Goal: Task Accomplishment & Management: Use online tool/utility

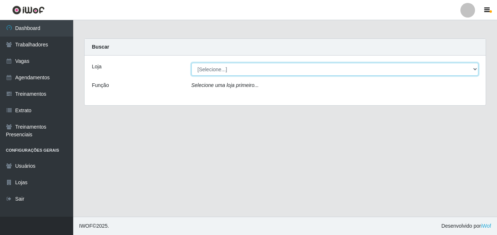
click at [477, 67] on select "[Selecione...] [GEOGRAPHIC_DATA] - [DATE][GEOGRAPHIC_DATA]" at bounding box center [334, 69] width 287 height 13
select select "471"
click at [191, 63] on select "[Selecione...] [GEOGRAPHIC_DATA] - [DATE][GEOGRAPHIC_DATA]" at bounding box center [334, 69] width 287 height 13
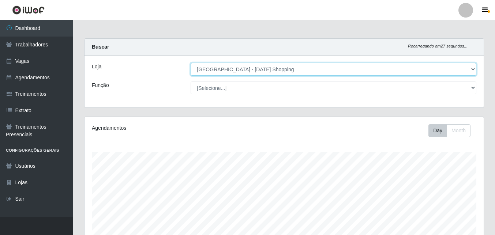
scroll to position [152, 399]
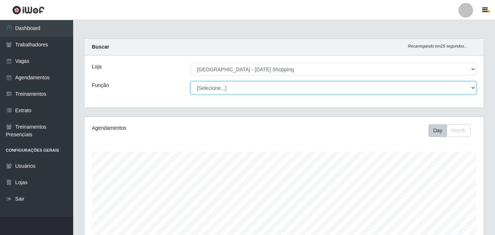
click at [468, 86] on select "[Selecione...] ASG ASG + ASG ++ Assistente de [PERSON_NAME] Assistente de [PERS…" at bounding box center [333, 88] width 286 height 13
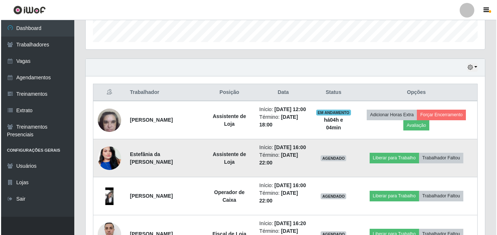
scroll to position [256, 0]
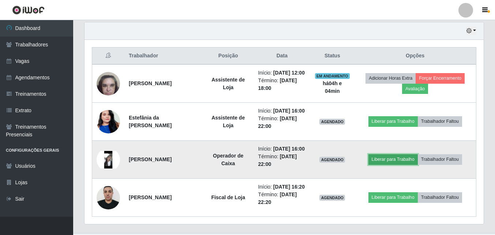
click at [411, 165] on button "Liberar para Trabalho" at bounding box center [392, 159] width 49 height 10
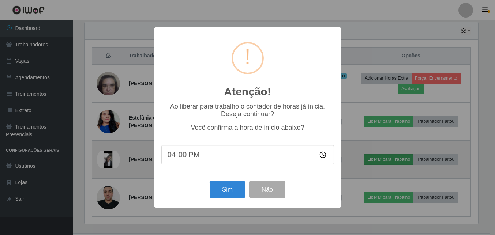
scroll to position [152, 395]
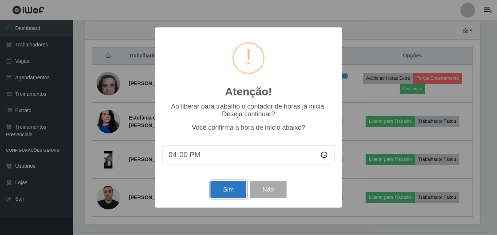
click at [224, 195] on button "Sim" at bounding box center [227, 189] width 35 height 17
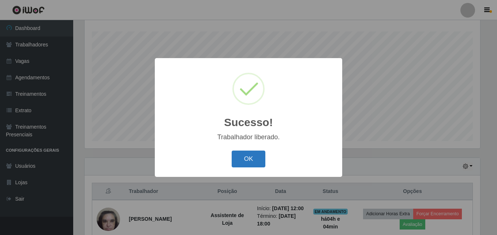
click at [260, 157] on button "OK" at bounding box center [248, 159] width 34 height 17
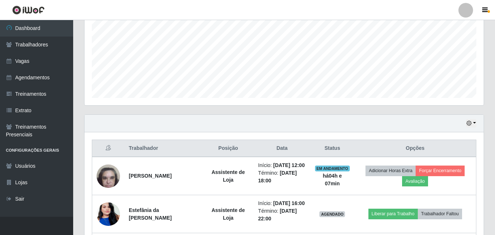
scroll to position [230, 0]
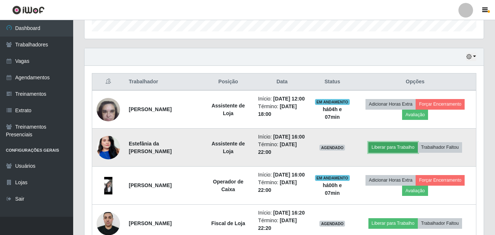
click at [389, 152] on button "Liberar para Trabalho" at bounding box center [392, 147] width 49 height 10
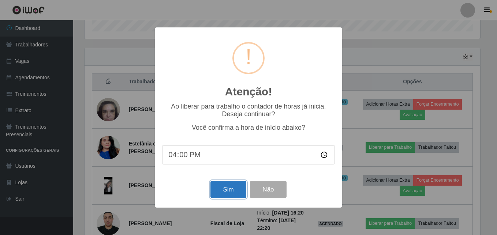
click at [231, 198] on button "Sim" at bounding box center [227, 189] width 35 height 17
